Goal: Transaction & Acquisition: Purchase product/service

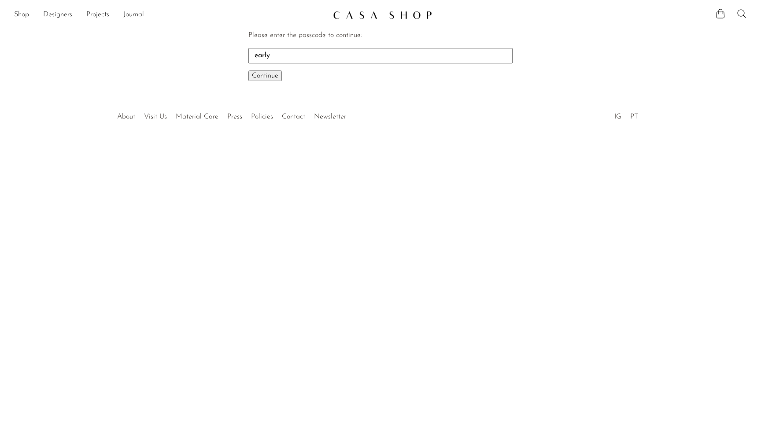
type input "early"
click at [253, 71] on button "Continue One moment..." at bounding box center [264, 75] width 33 height 11
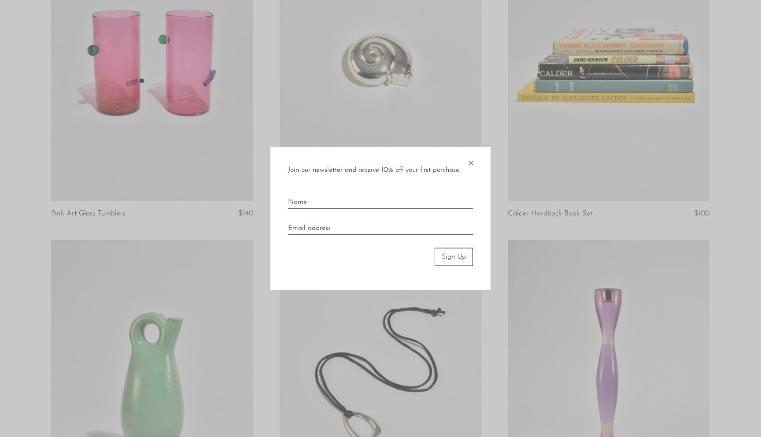
scroll to position [167, 0]
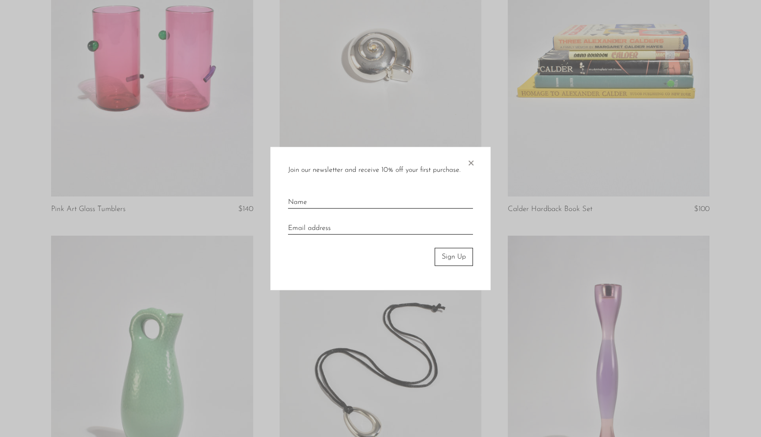
click at [472, 162] on span "×" at bounding box center [470, 161] width 9 height 28
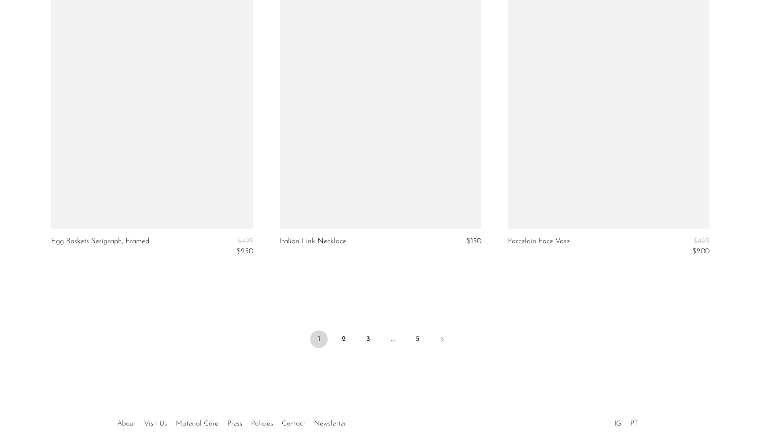
scroll to position [3765, 0]
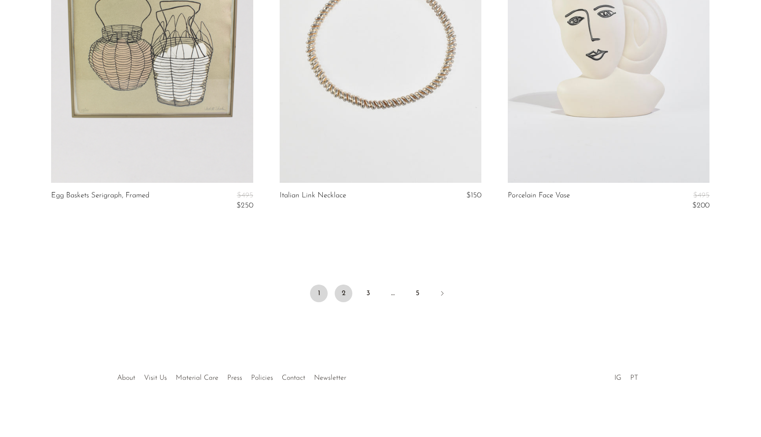
click at [341, 296] on link "2" at bounding box center [343, 293] width 18 height 18
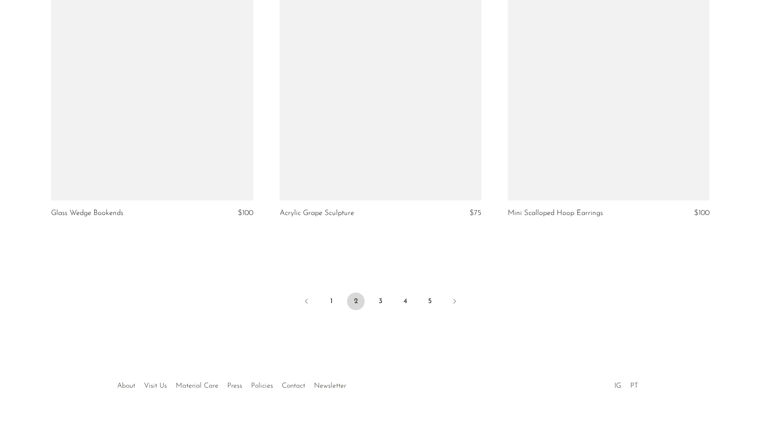
scroll to position [3737, 0]
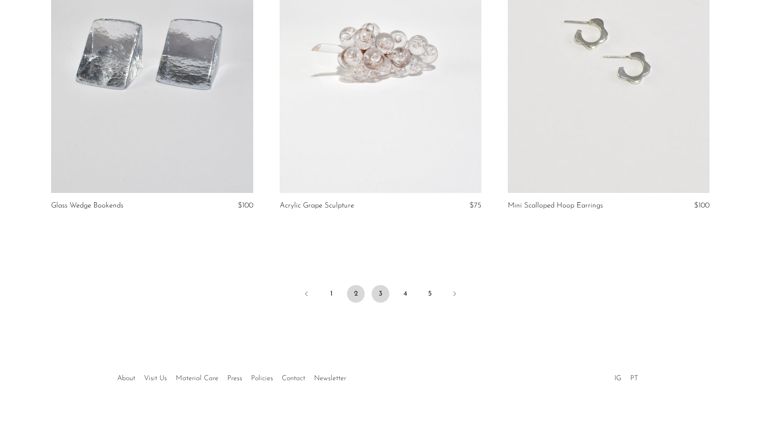
click at [377, 295] on link "3" at bounding box center [380, 294] width 18 height 18
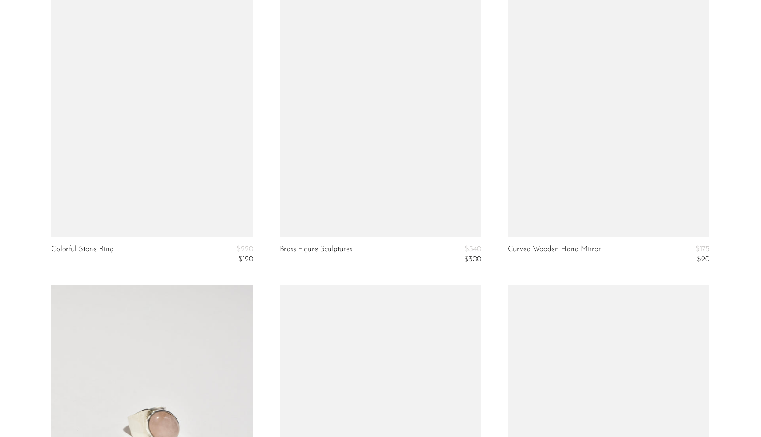
scroll to position [3730, 0]
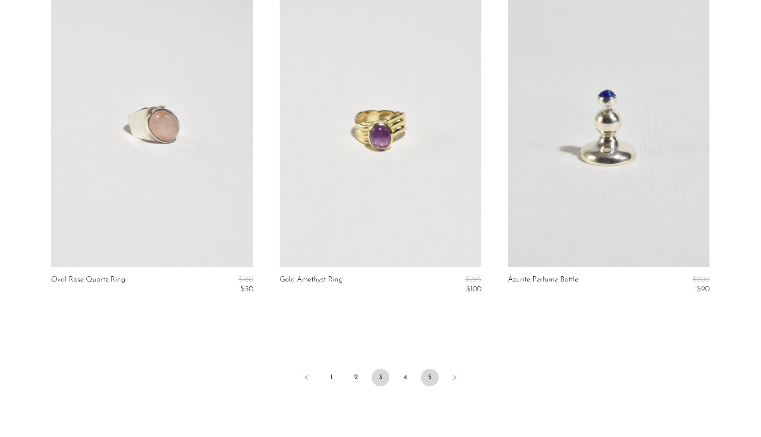
click at [431, 373] on link "5" at bounding box center [430, 377] width 18 height 18
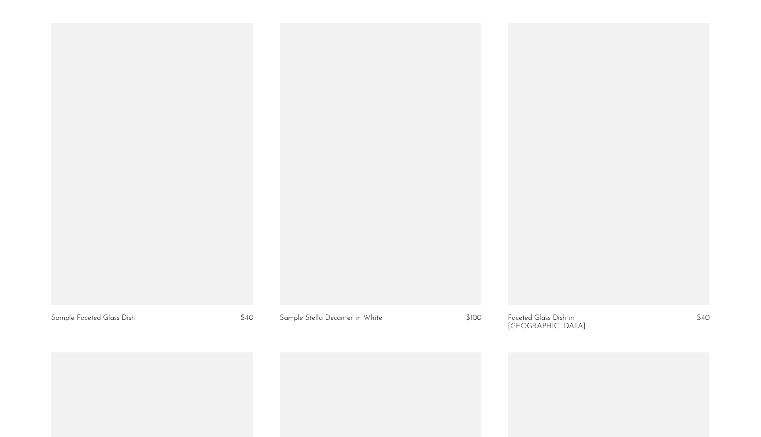
scroll to position [3163, 0]
